Goal: Transaction & Acquisition: Book appointment/travel/reservation

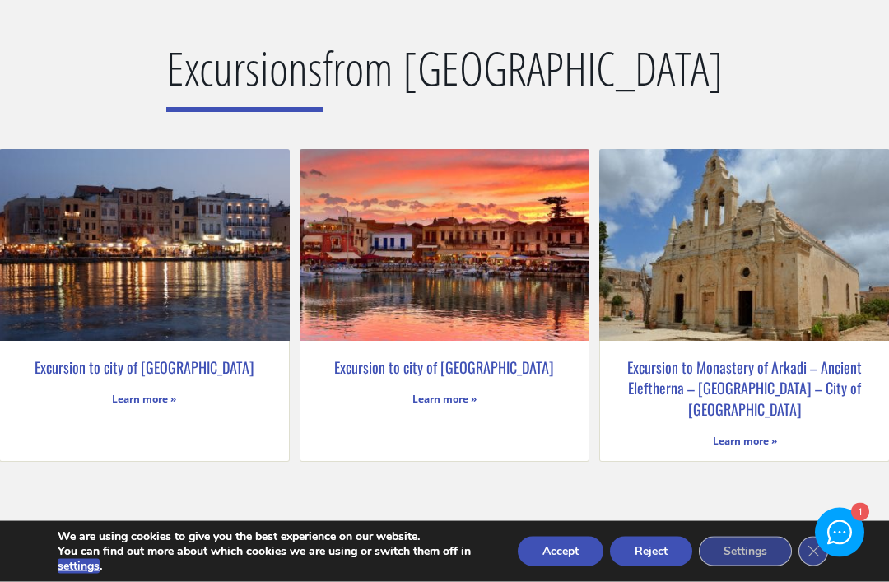
scroll to position [2938, 0]
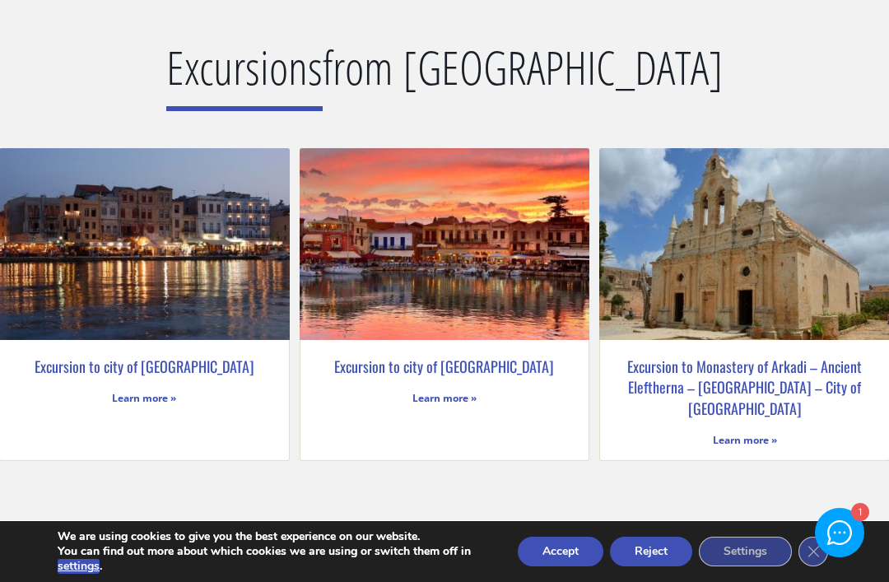
click at [466, 309] on img at bounding box center [443, 244] width 293 height 196
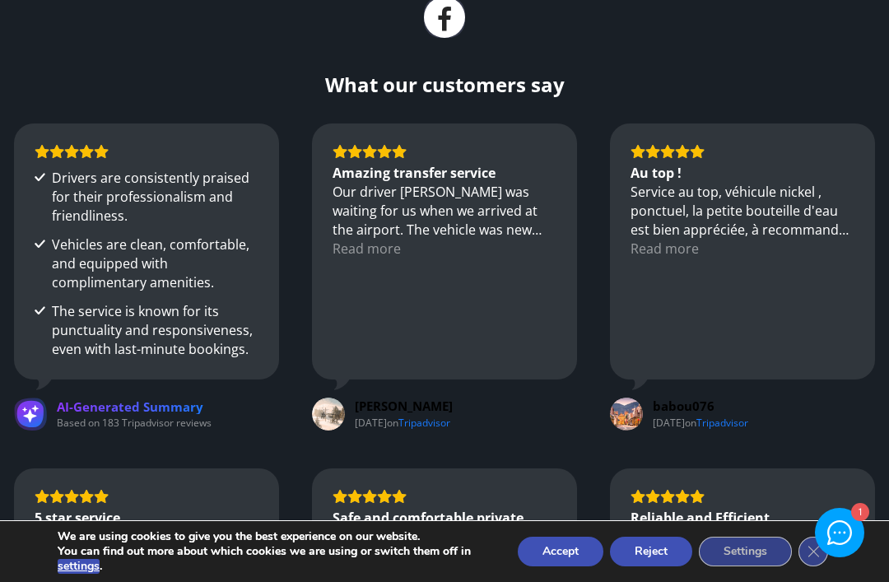
scroll to position [2226, 0]
click at [365, 239] on div "Read more" at bounding box center [367, 248] width 68 height 19
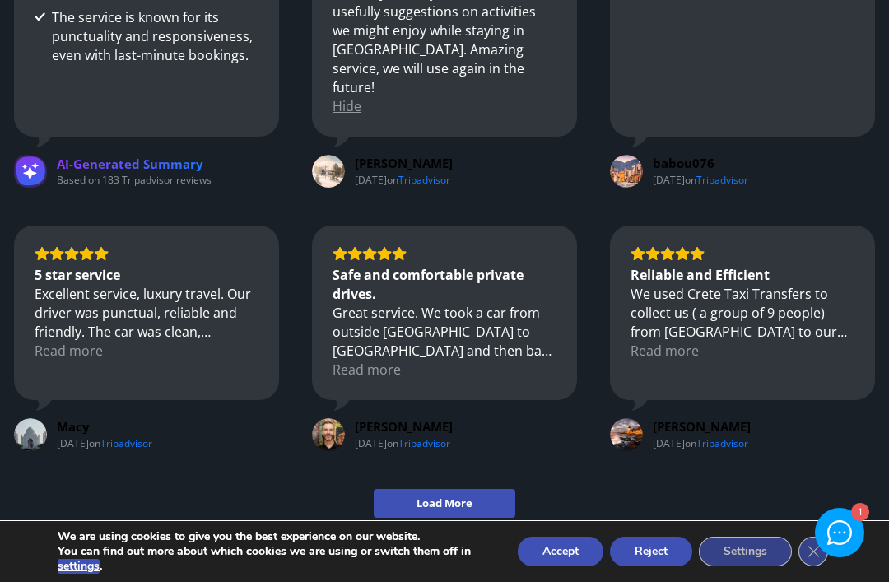
scroll to position [2534, 0]
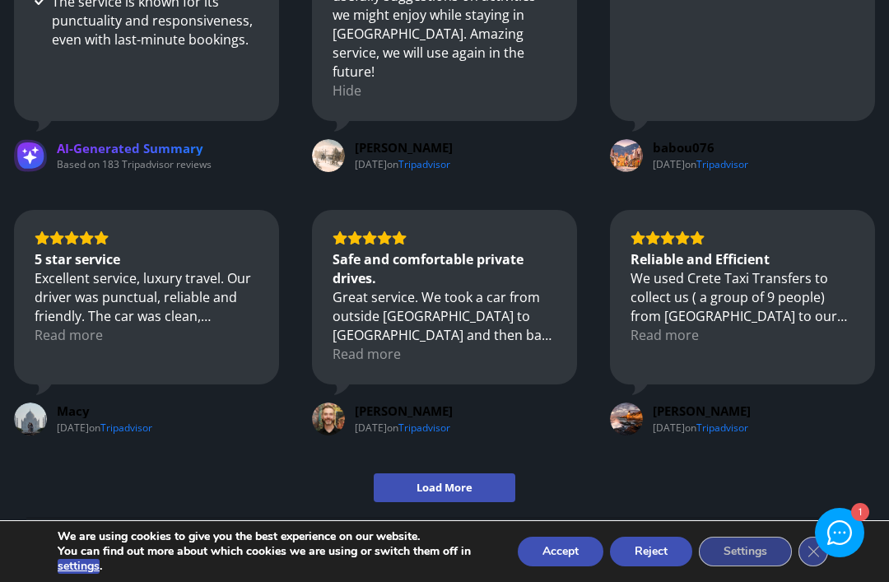
click at [303, 290] on div "Drivers are consistently praised for their professionalism and friendliness. Ve…" at bounding box center [444, 127] width 860 height 626
click at [438, 481] on span "Load More" at bounding box center [444, 488] width 56 height 14
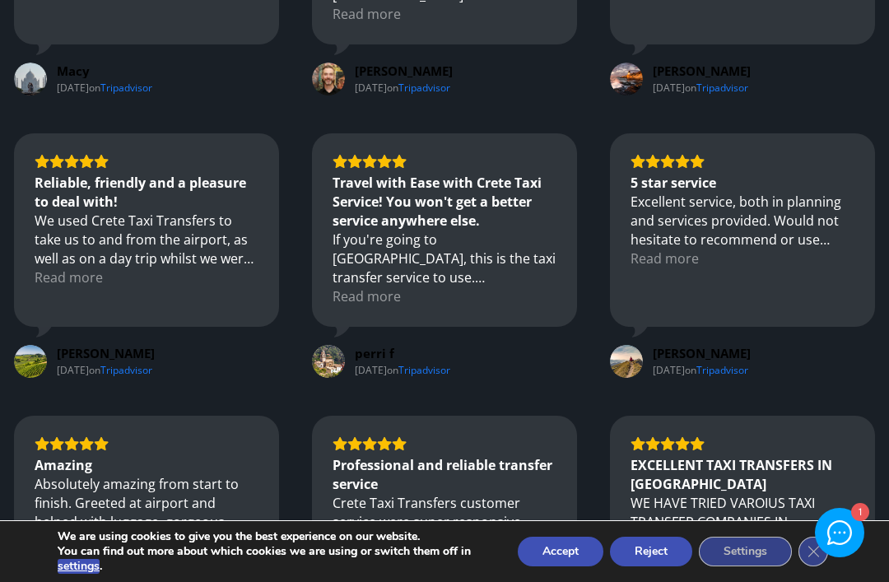
scroll to position [2879, 0]
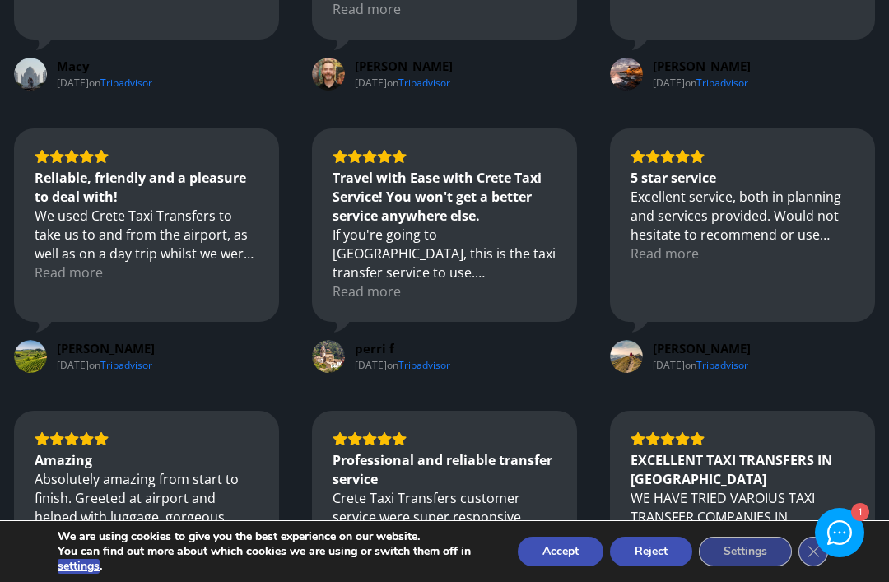
click at [376, 546] on div "Read more" at bounding box center [367, 555] width 68 height 19
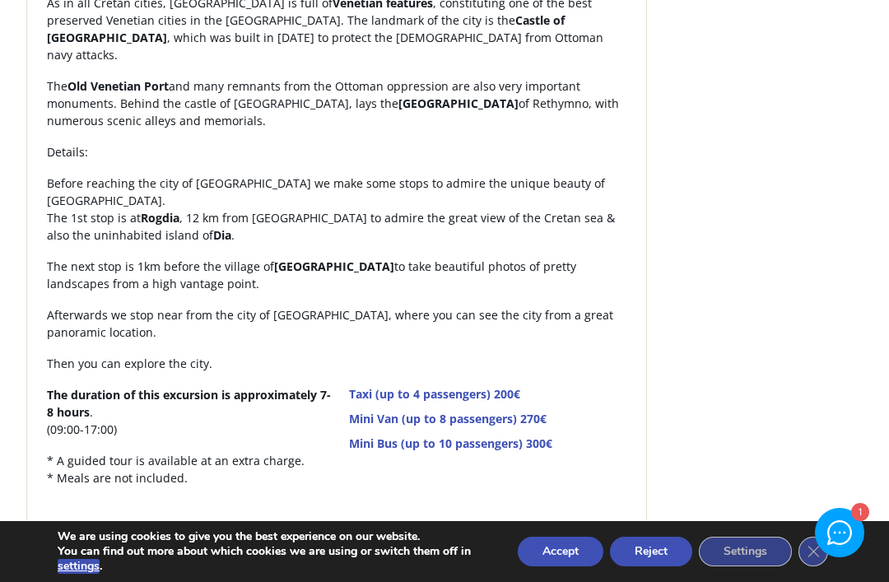
scroll to position [0, 0]
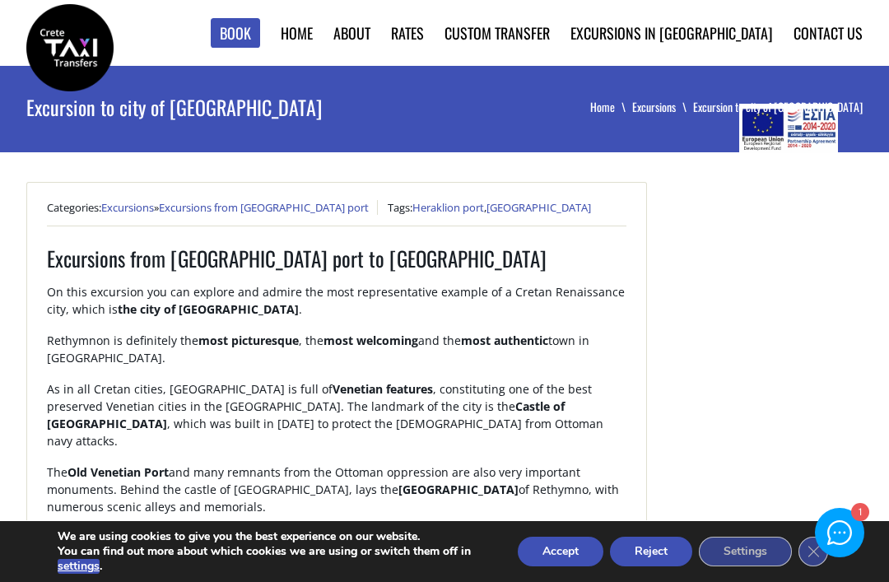
click at [0, 0] on link "Custom Transfer" at bounding box center [0, 0] width 0 height 0
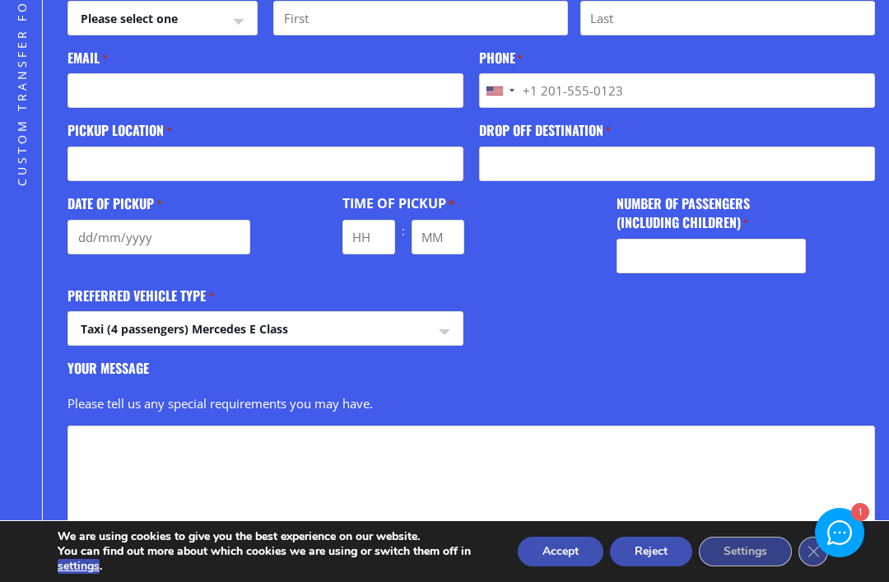
scroll to position [593, 0]
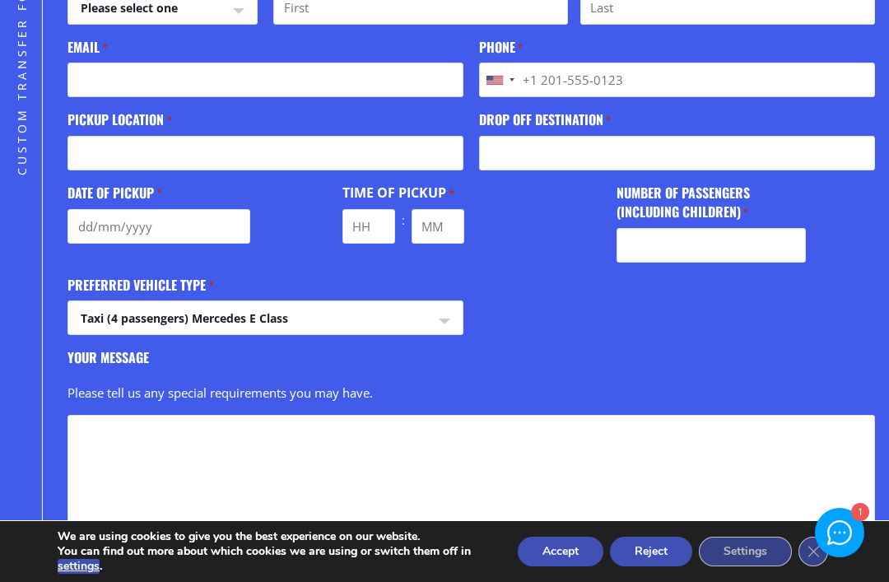
click at [443, 318] on select "Taxi (4 passengers) Mercedes E Class Mini Van (7 passengers) Mercedes Vito Mini…" at bounding box center [264, 321] width 393 height 40
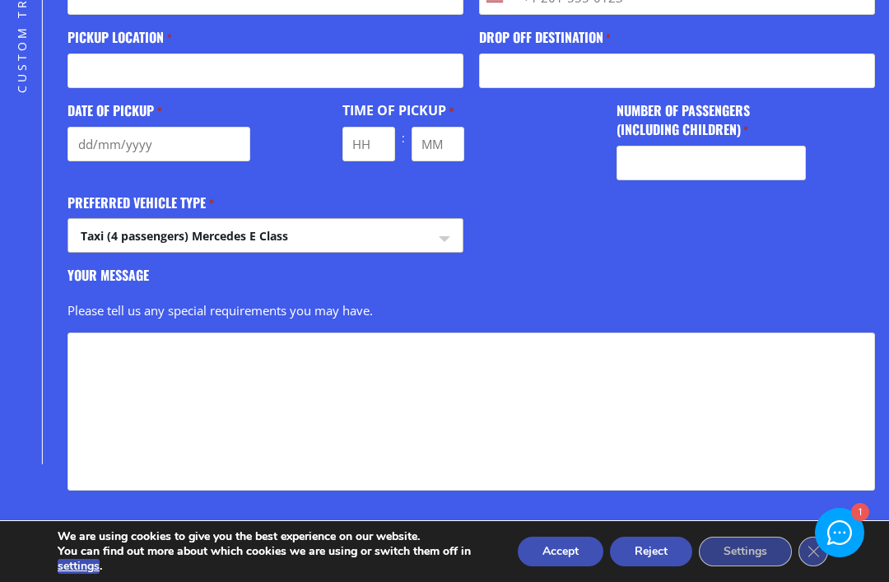
scroll to position [676, 0]
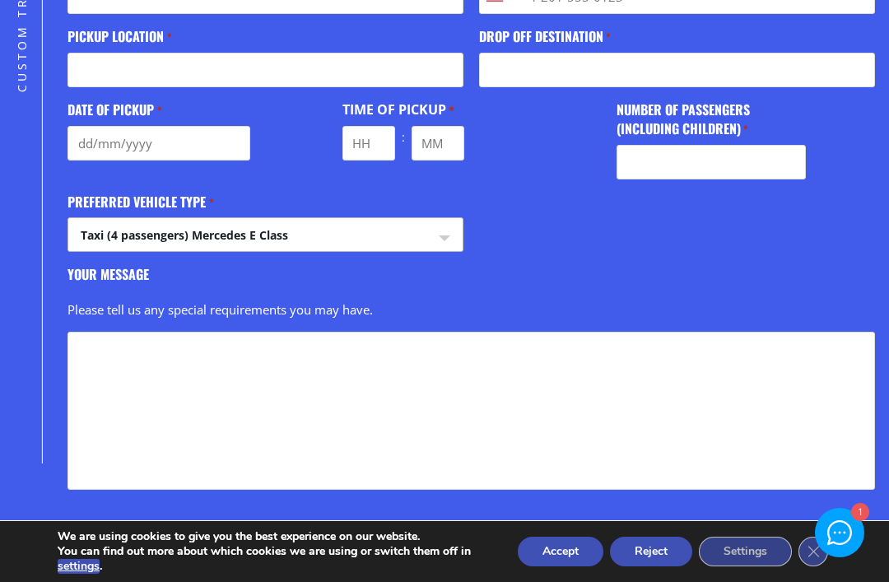
click at [444, 224] on select "Taxi (4 passengers) Mercedes E Class Mini Van (7 passengers) Mercedes Vito Mini…" at bounding box center [264, 238] width 393 height 40
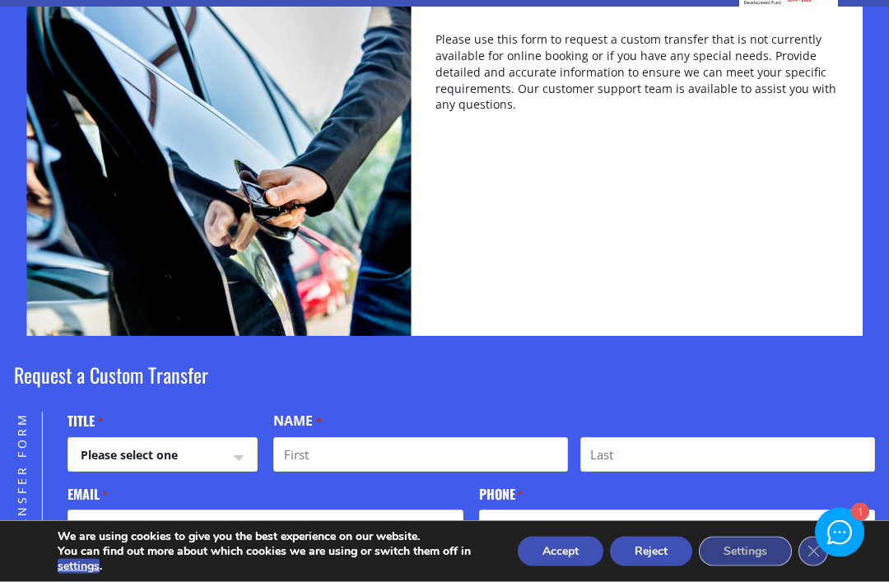
scroll to position [0, 0]
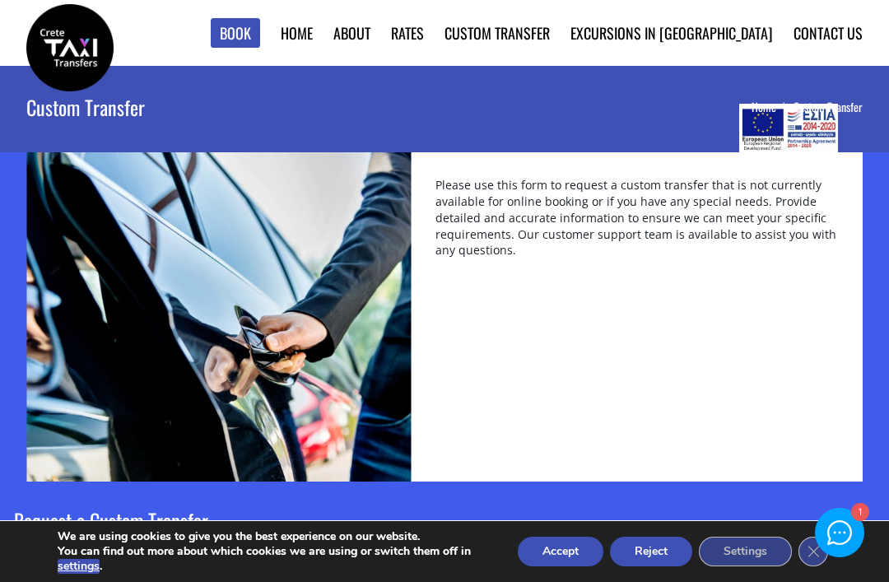
click at [0, 0] on link "from [GEOGRAPHIC_DATA]" at bounding box center [0, 0] width 0 height 0
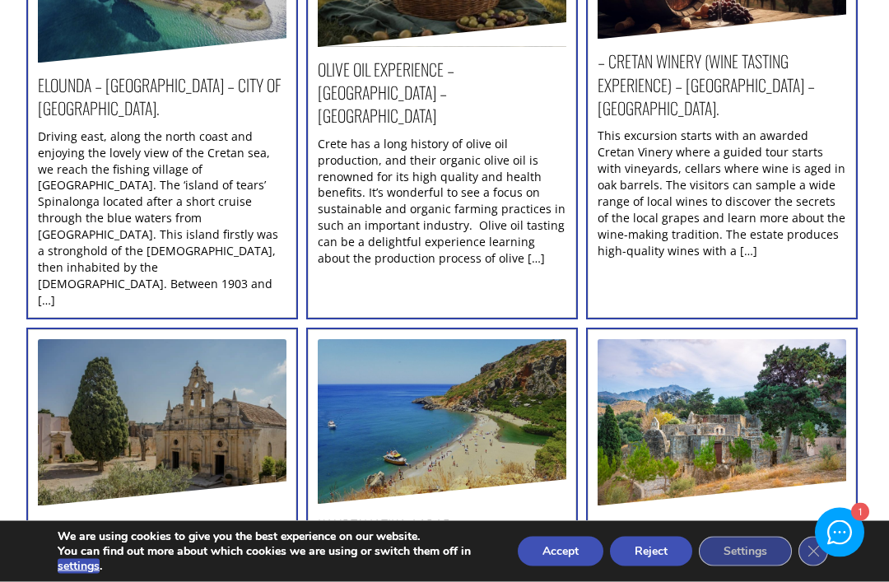
scroll to position [408, 0]
